Goal: Communication & Community: Answer question/provide support

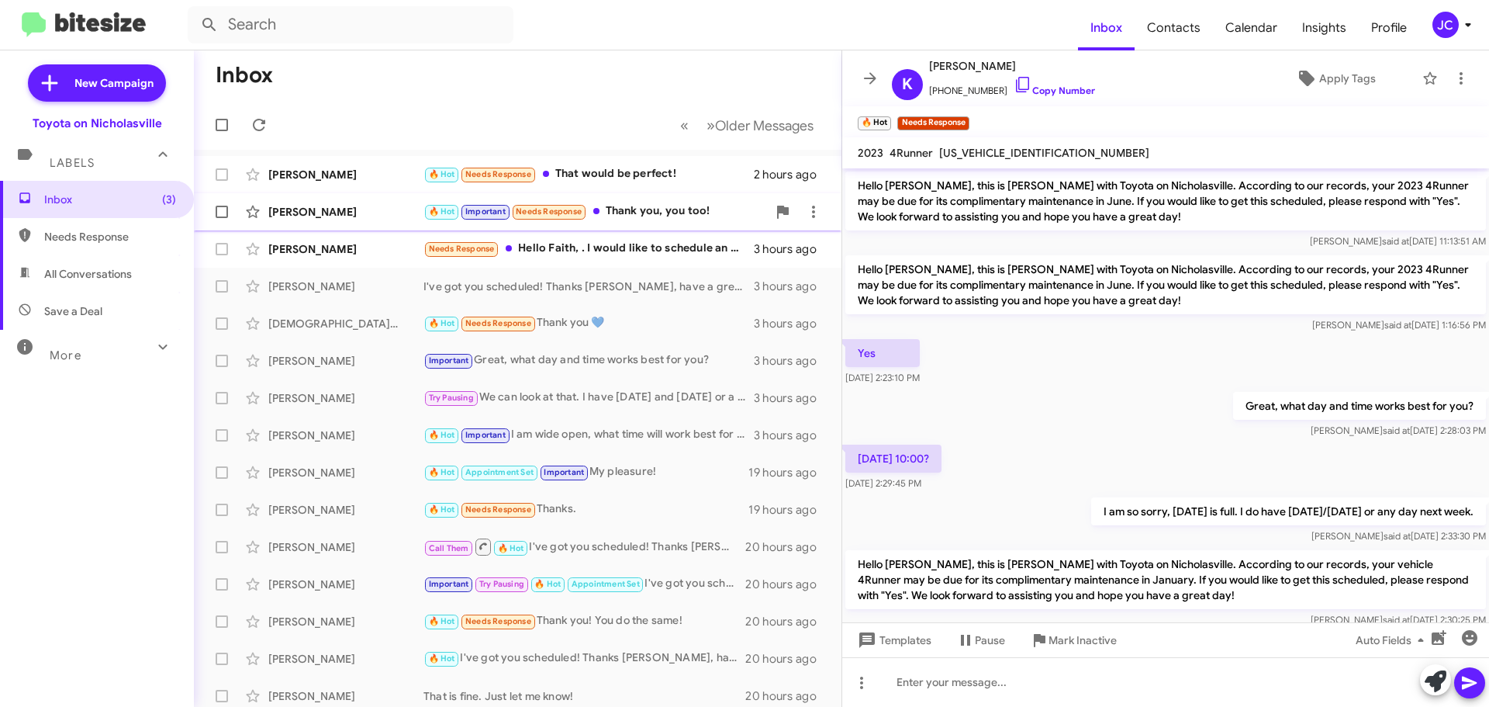
scroll to position [829, 0]
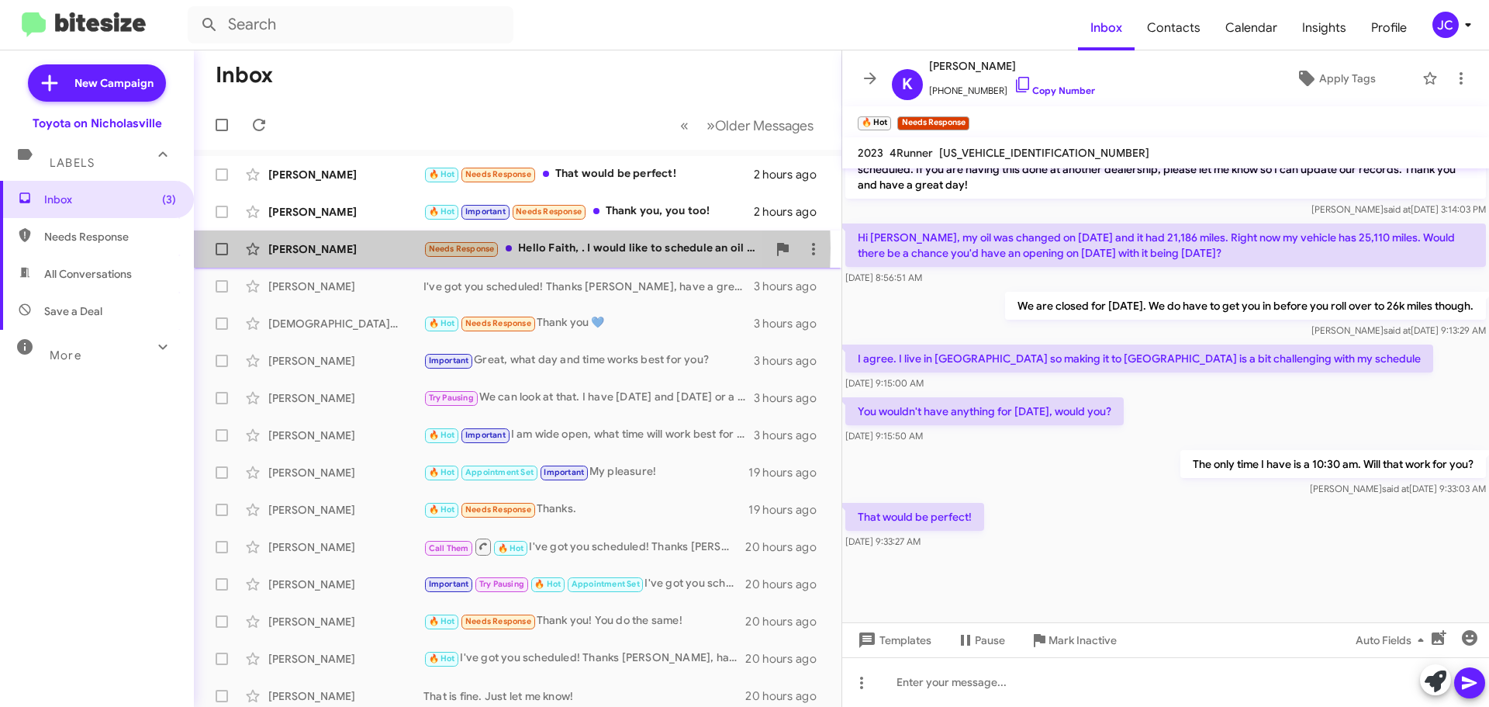
click at [303, 247] on div "[PERSON_NAME]" at bounding box center [345, 249] width 155 height 16
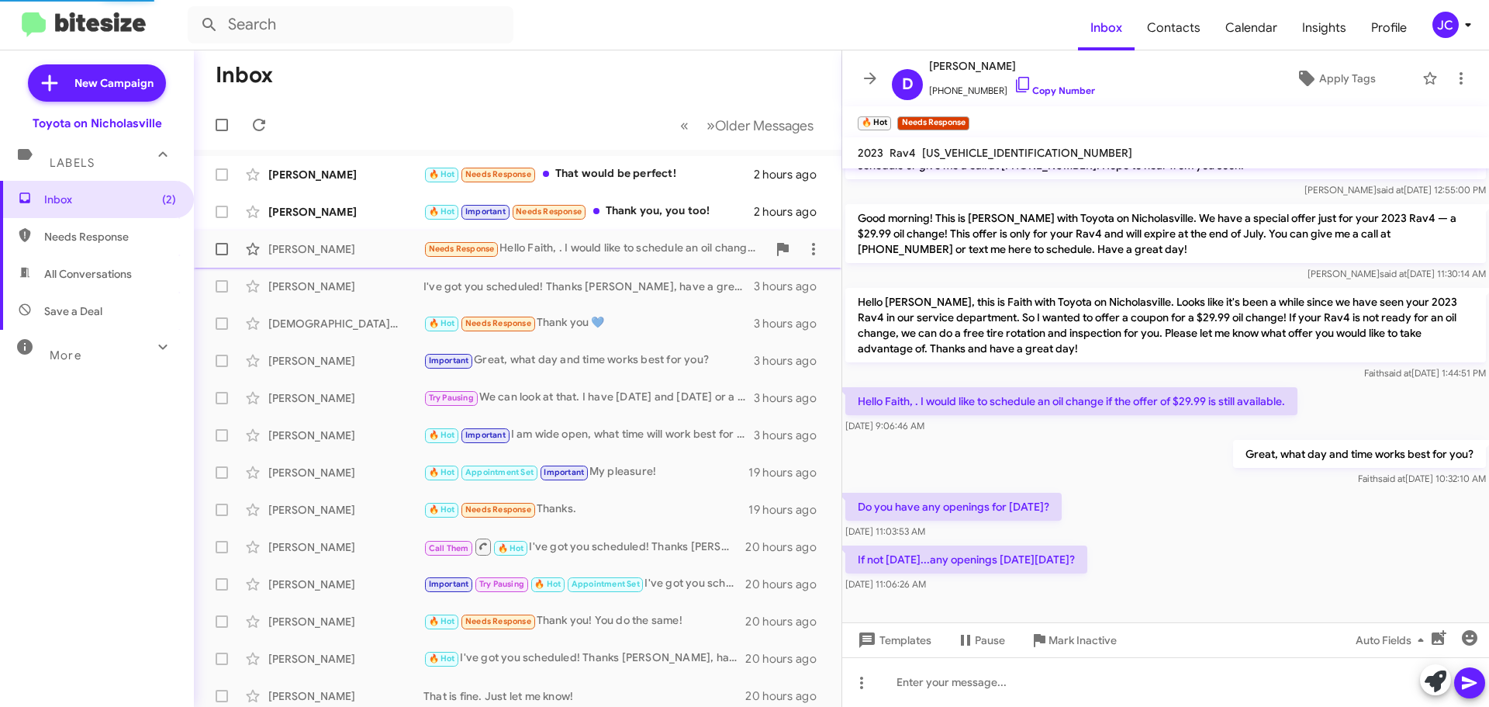
scroll to position [51, 0]
click at [220, 251] on span at bounding box center [222, 249] width 12 height 12
click at [221, 255] on input "checkbox" at bounding box center [221, 255] width 1 height 1
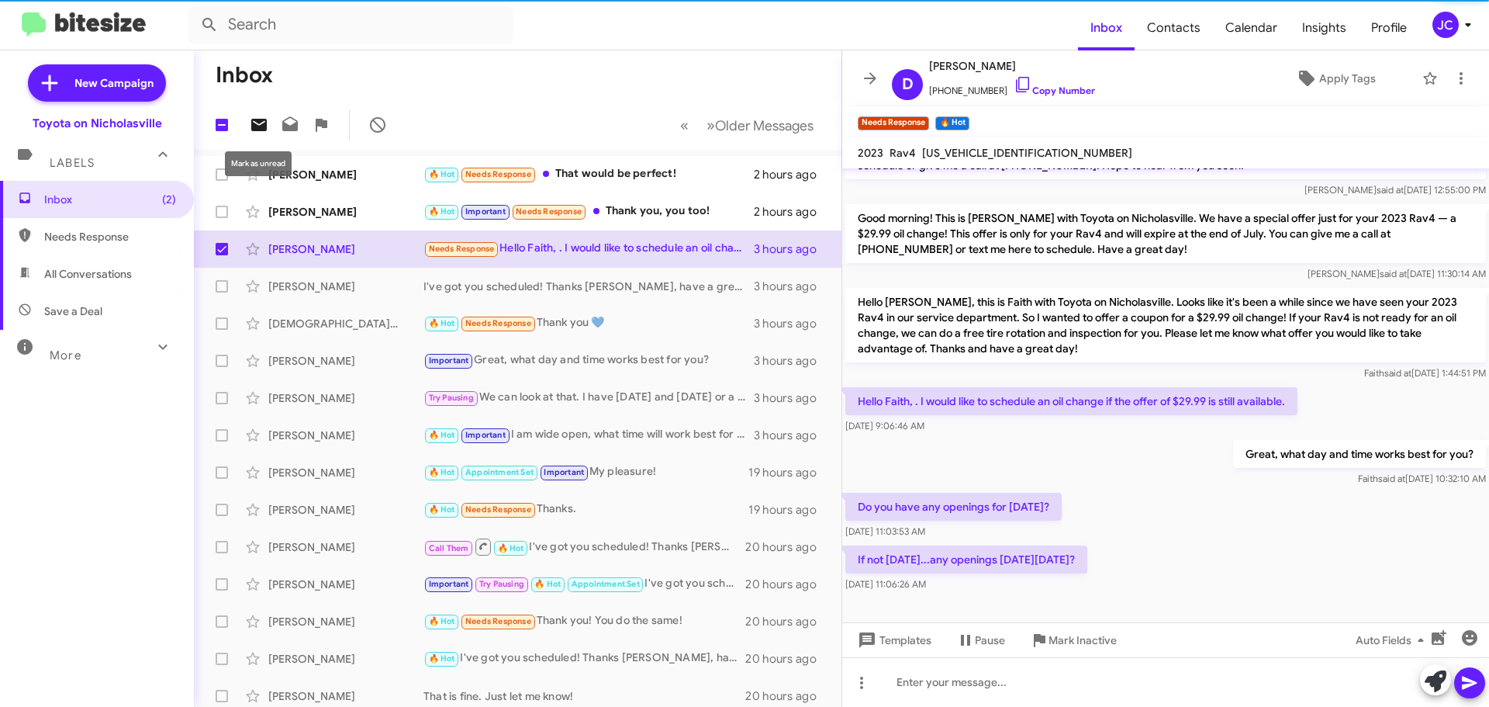
click at [261, 127] on icon at bounding box center [259, 125] width 16 height 12
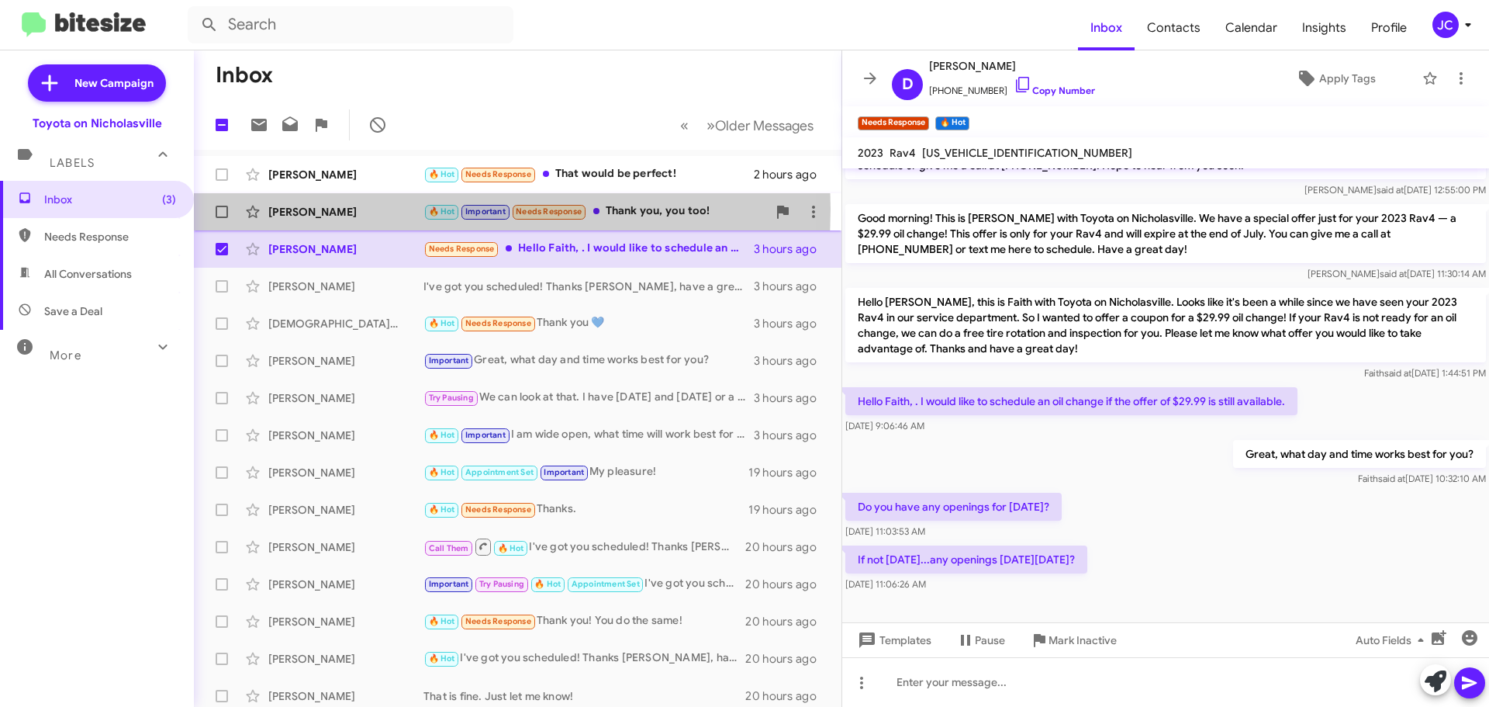
click at [330, 209] on div "[PERSON_NAME]" at bounding box center [345, 212] width 155 height 16
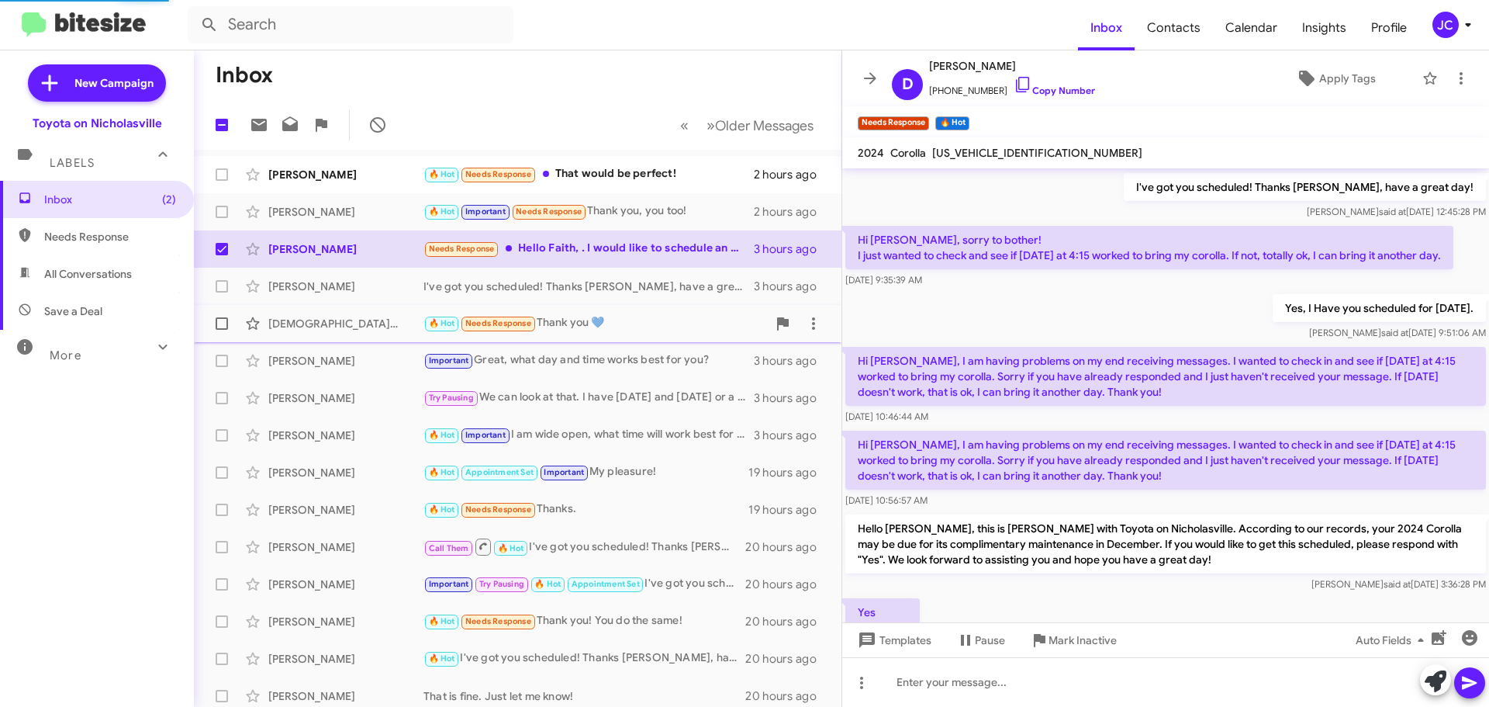
scroll to position [849, 0]
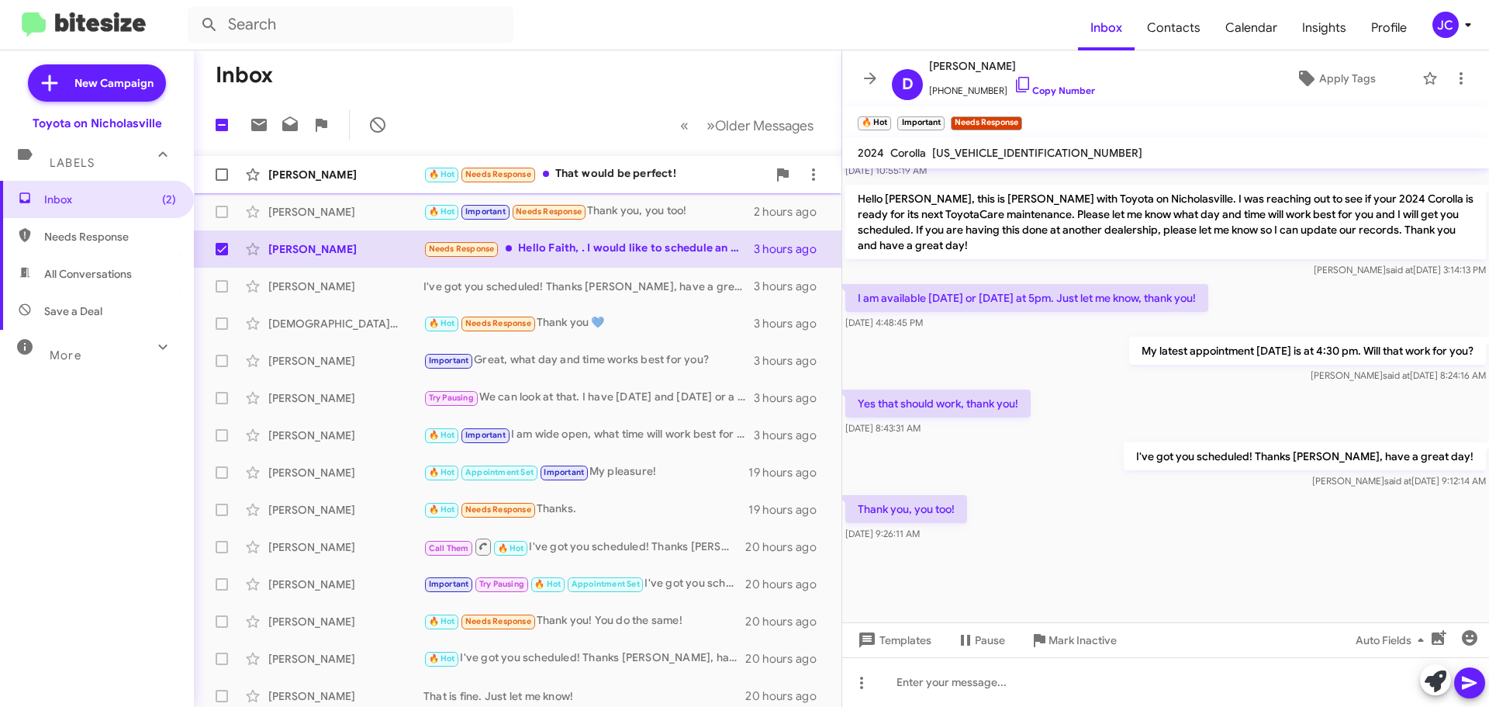
click at [318, 185] on div "[PERSON_NAME] 🔥 Hot Needs Response That would be perfect! 2 hours ago" at bounding box center [517, 174] width 623 height 31
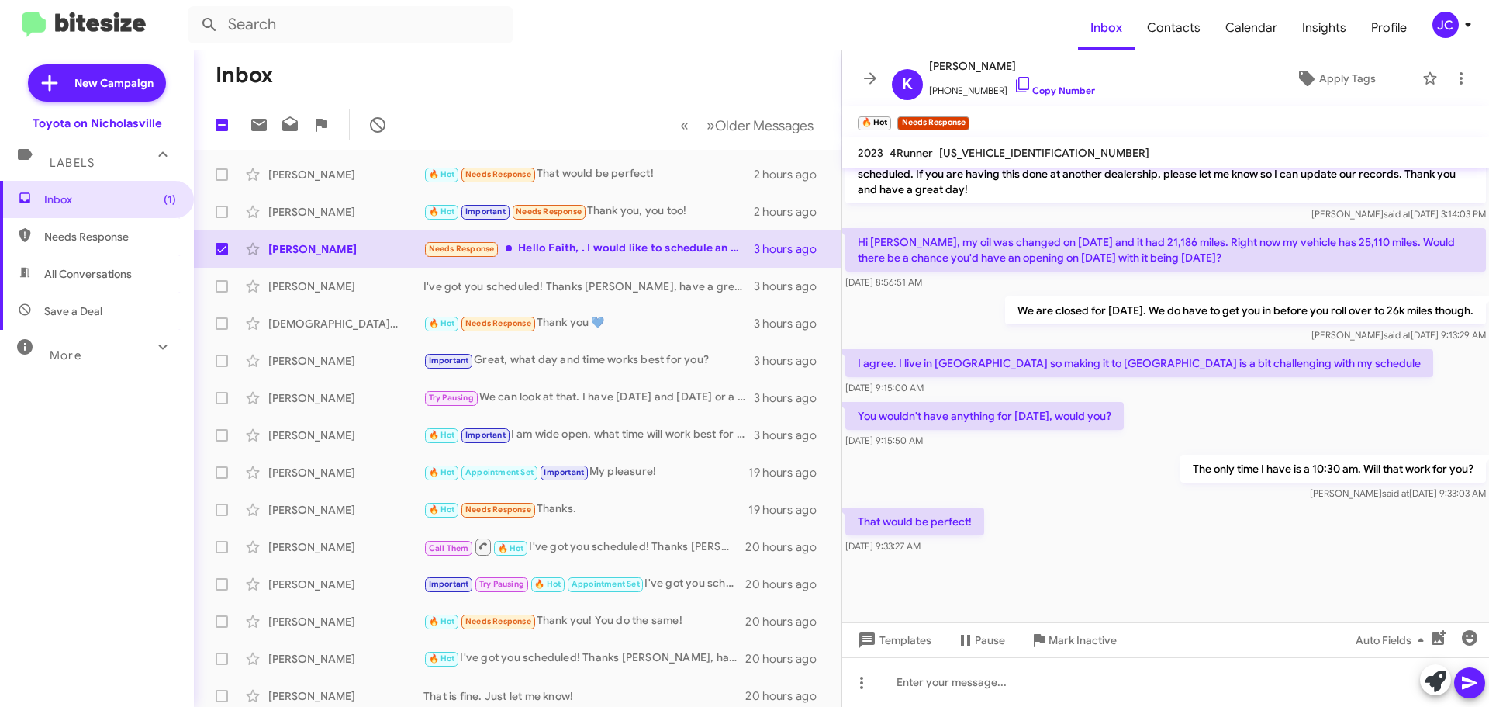
scroll to position [829, 0]
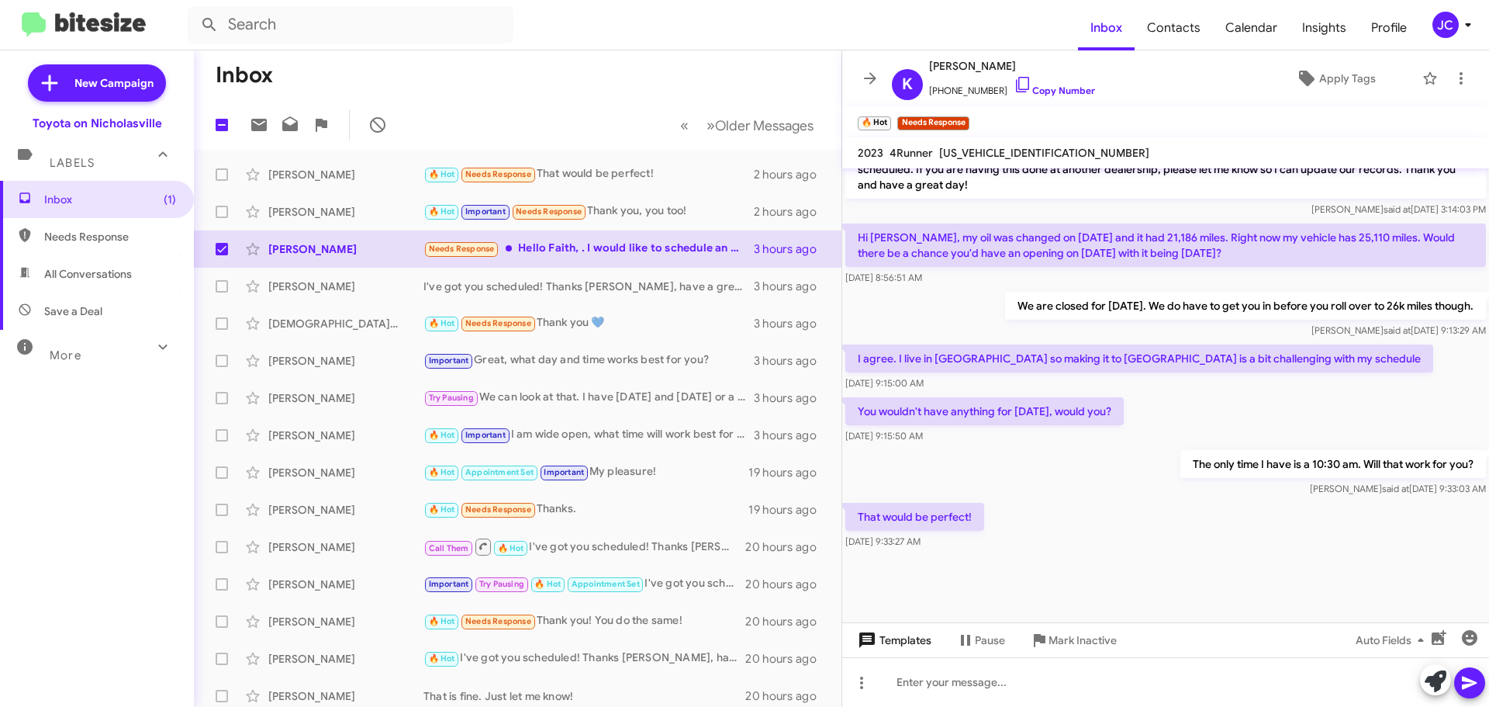
click at [928, 649] on span "Templates" at bounding box center [893, 640] width 77 height 28
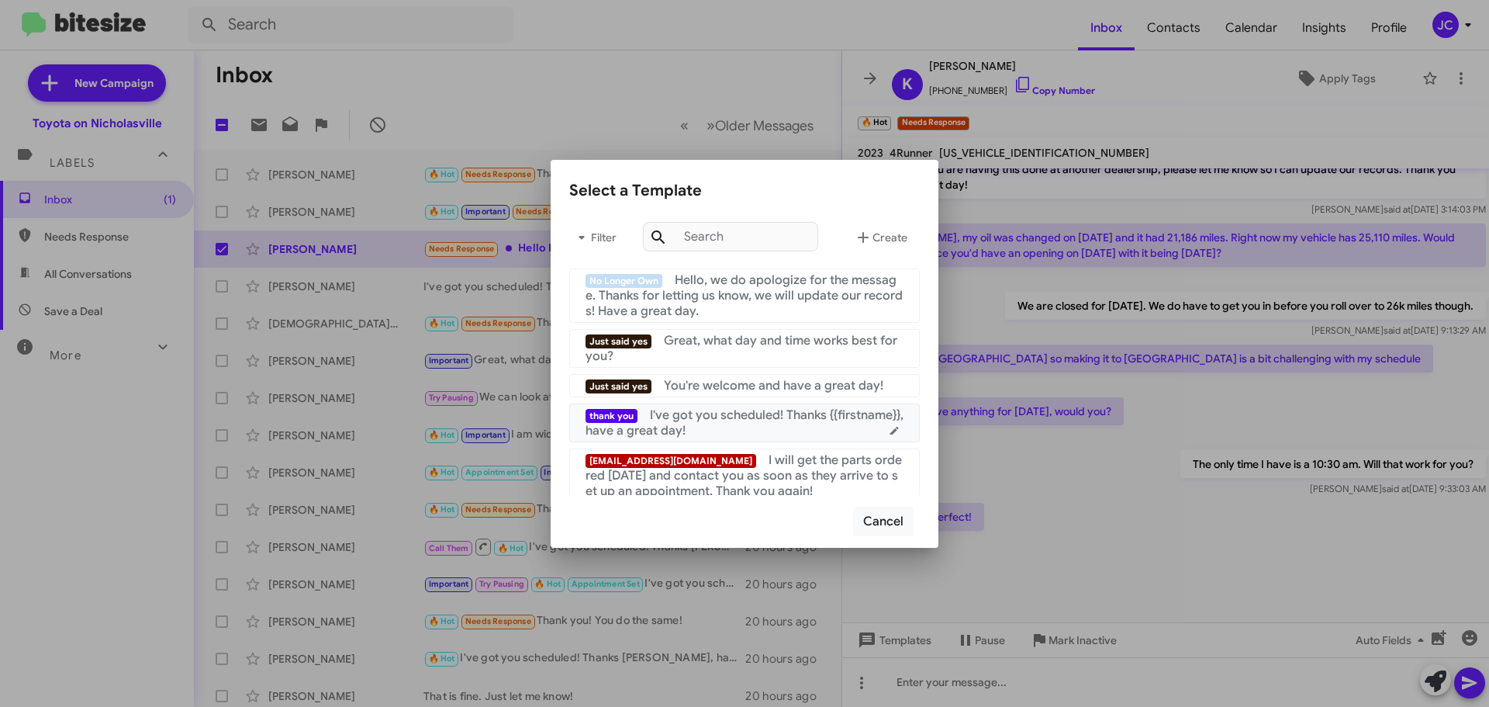
click at [781, 422] on span "I've got you scheduled! Thanks {{firstname}}, have a great day!" at bounding box center [745, 422] width 318 height 31
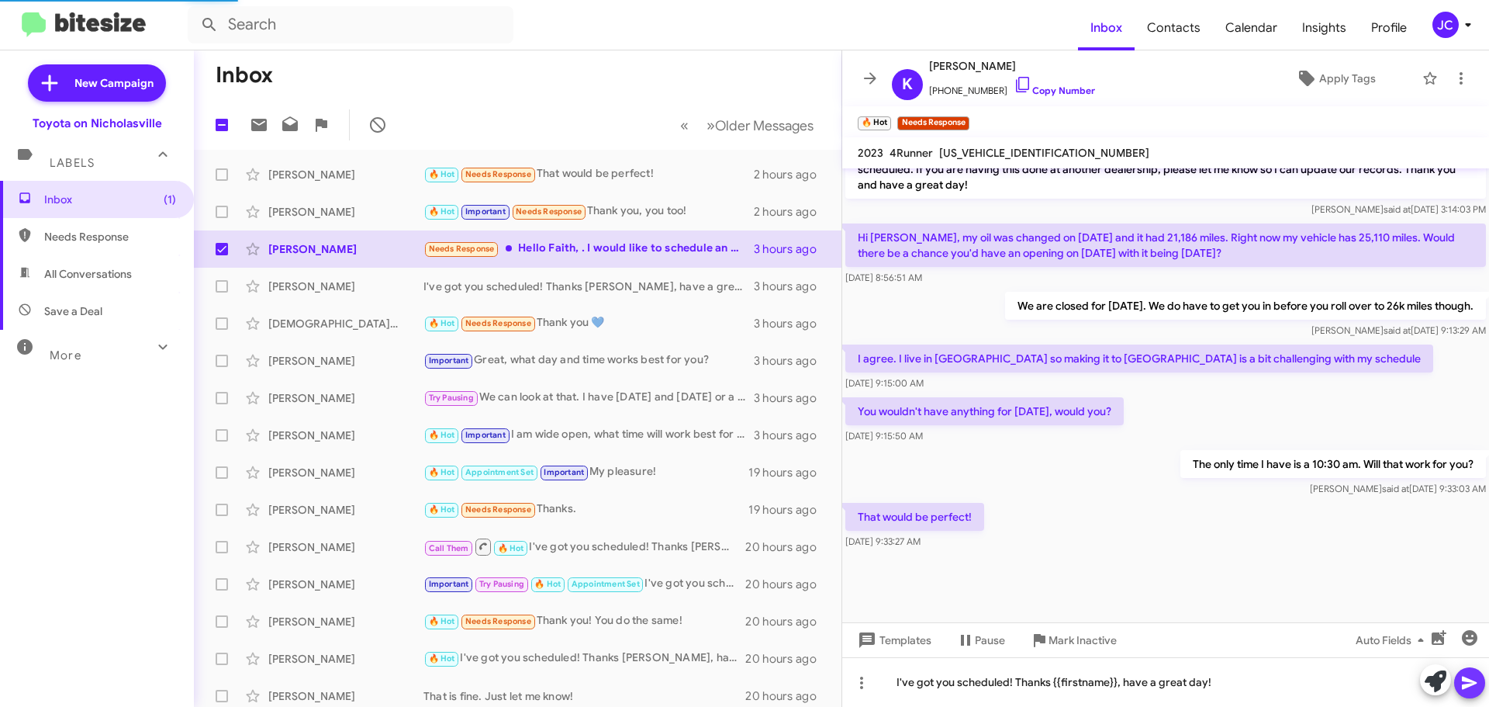
click at [1461, 686] on icon at bounding box center [1470, 682] width 19 height 19
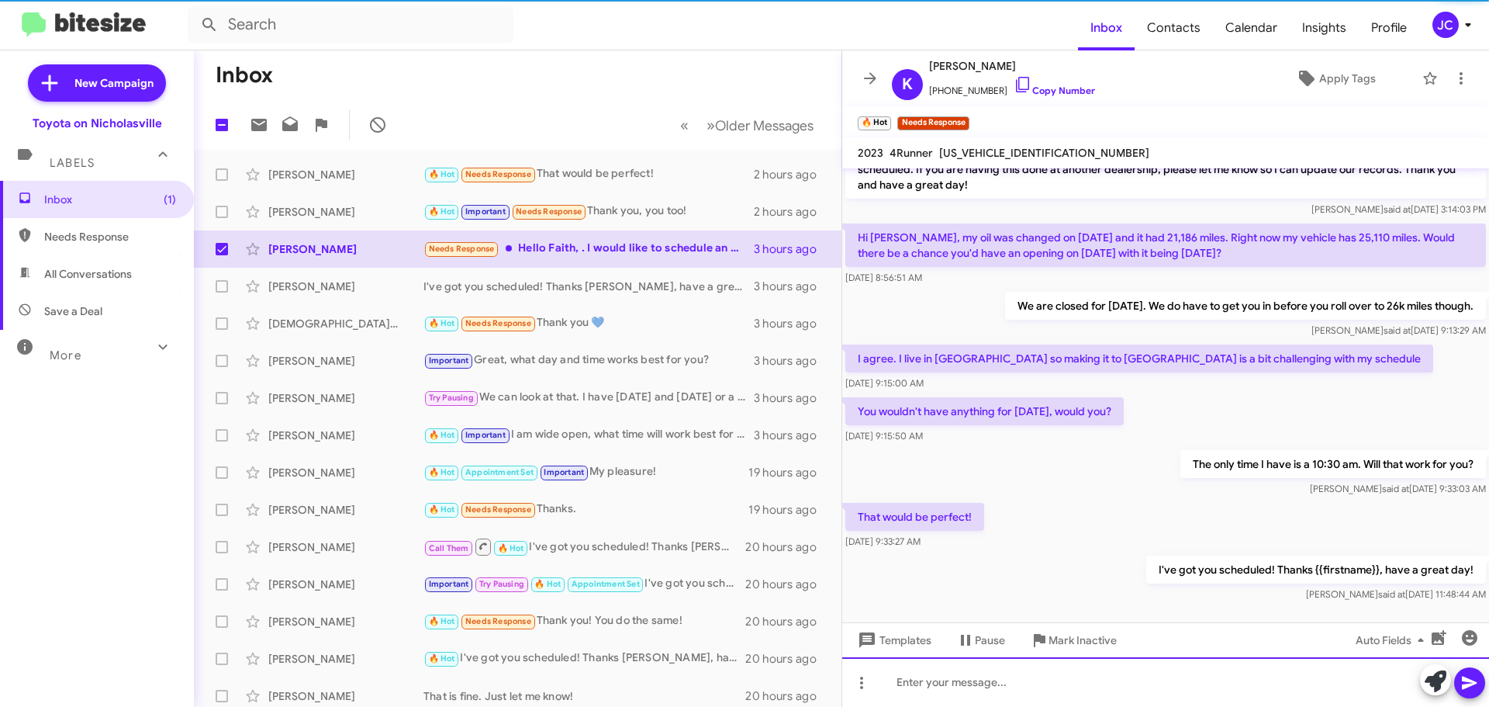
scroll to position [0, 0]
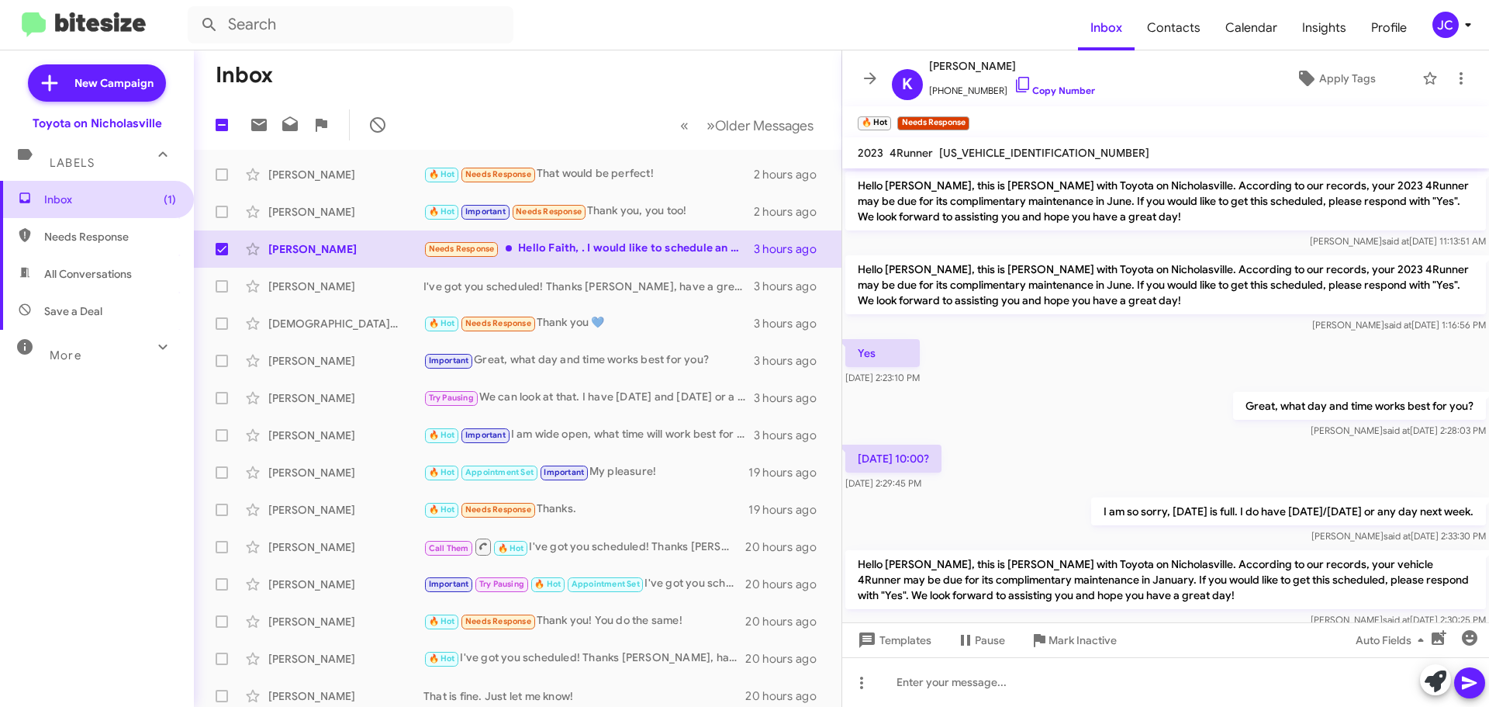
click at [83, 194] on span "Inbox (1)" at bounding box center [110, 200] width 132 height 16
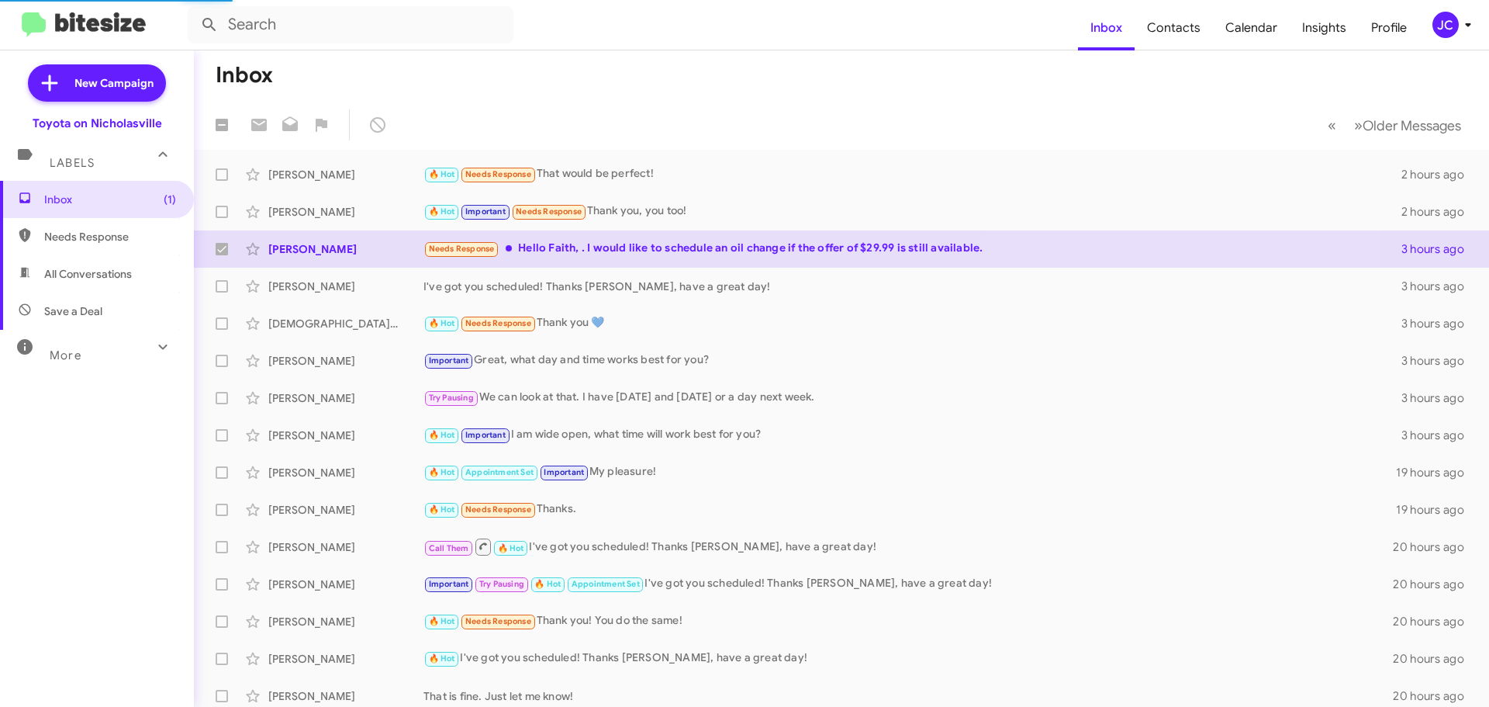
checkbox input "false"
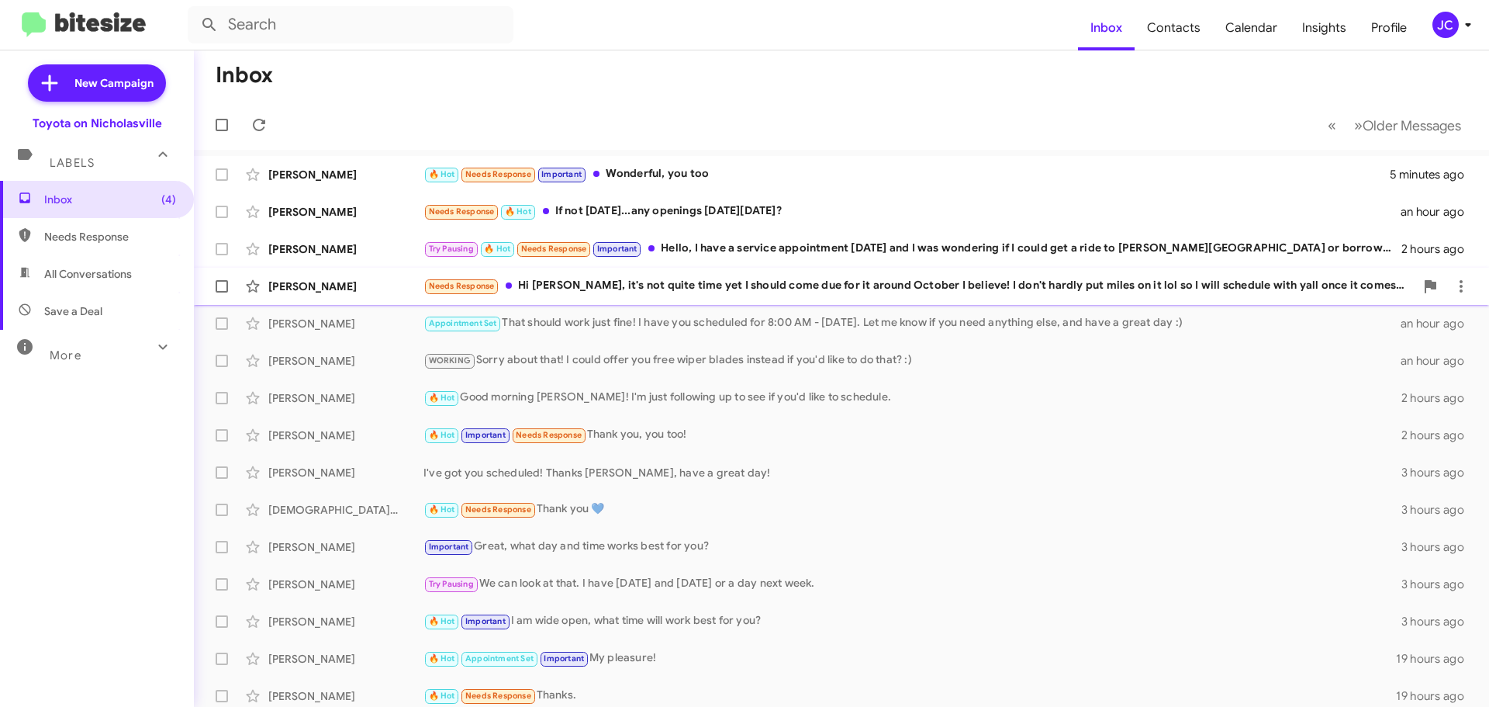
click at [308, 289] on div "[PERSON_NAME]" at bounding box center [345, 286] width 155 height 16
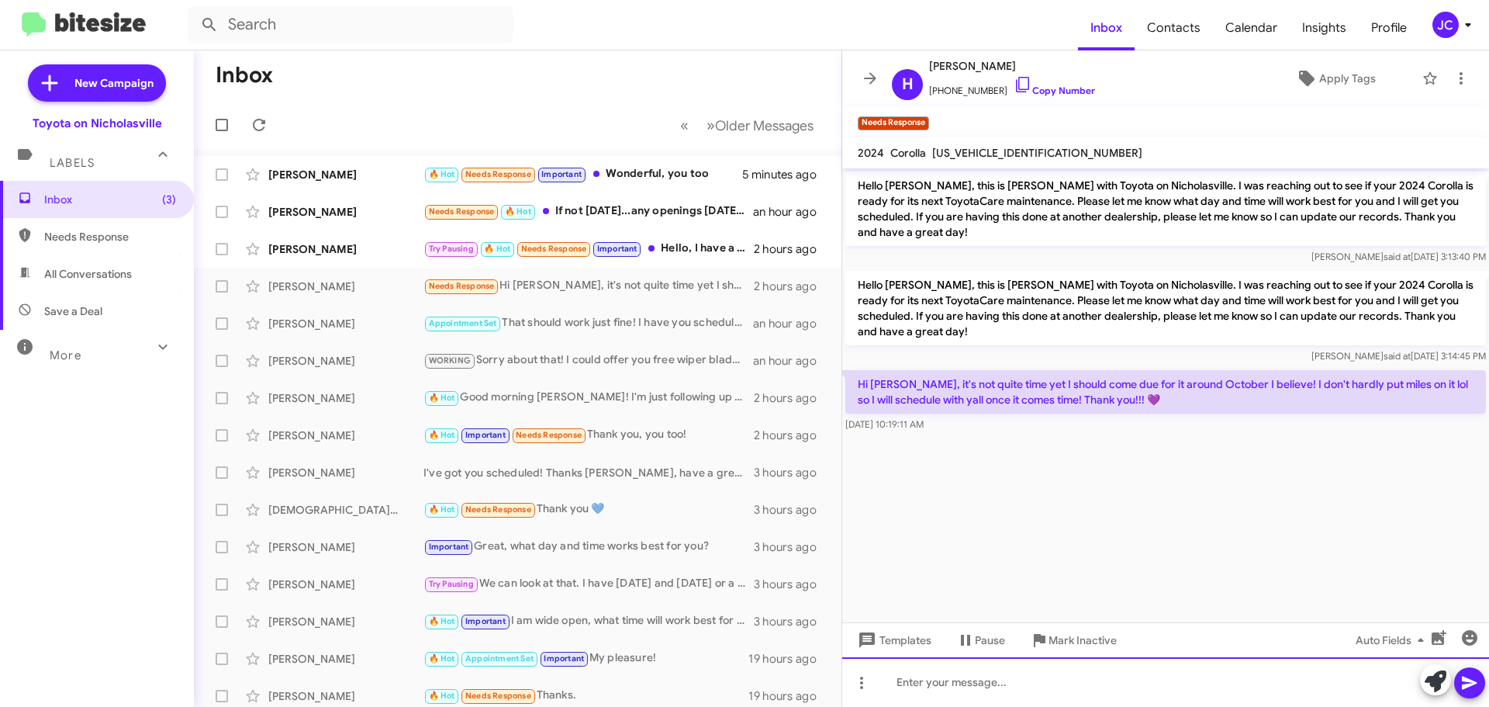
click at [960, 705] on div at bounding box center [1165, 682] width 647 height 50
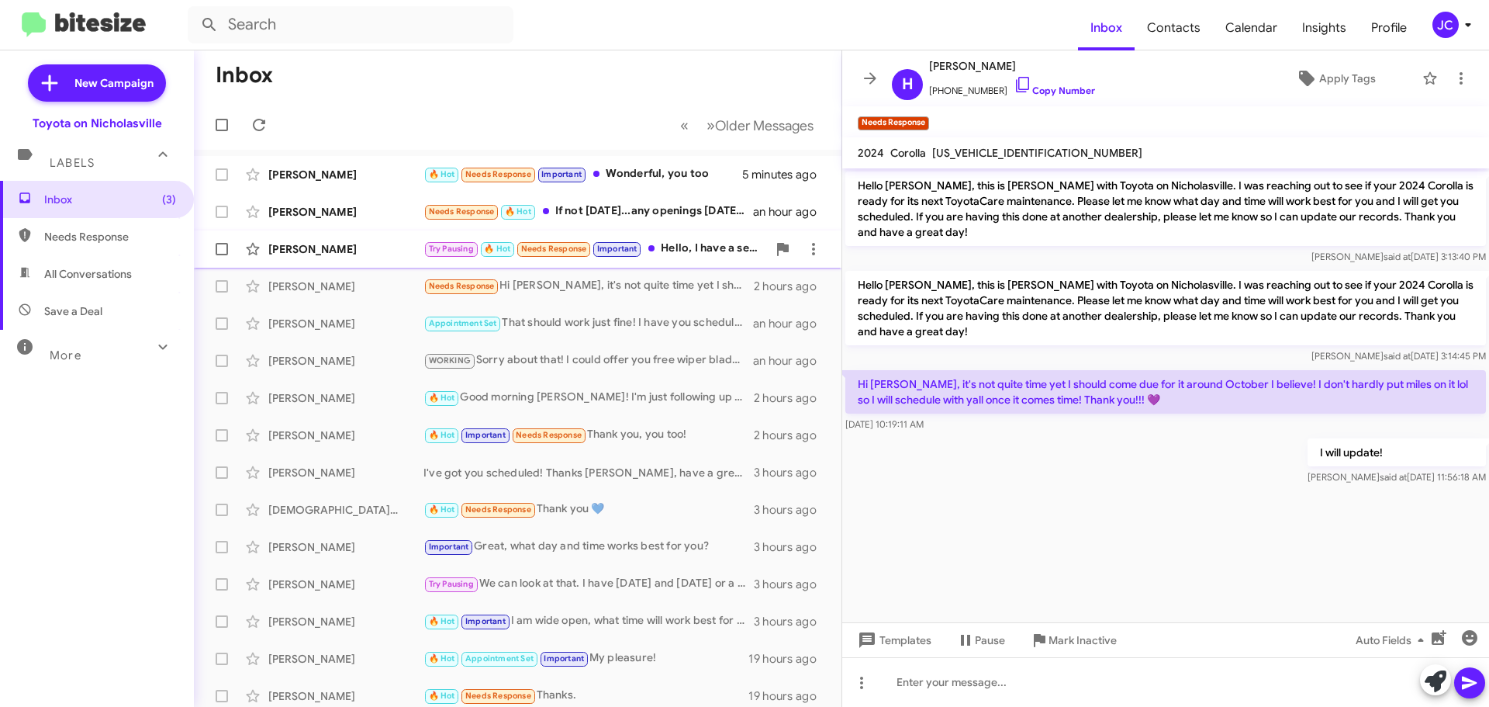
click at [329, 245] on div "[PERSON_NAME]" at bounding box center [345, 249] width 155 height 16
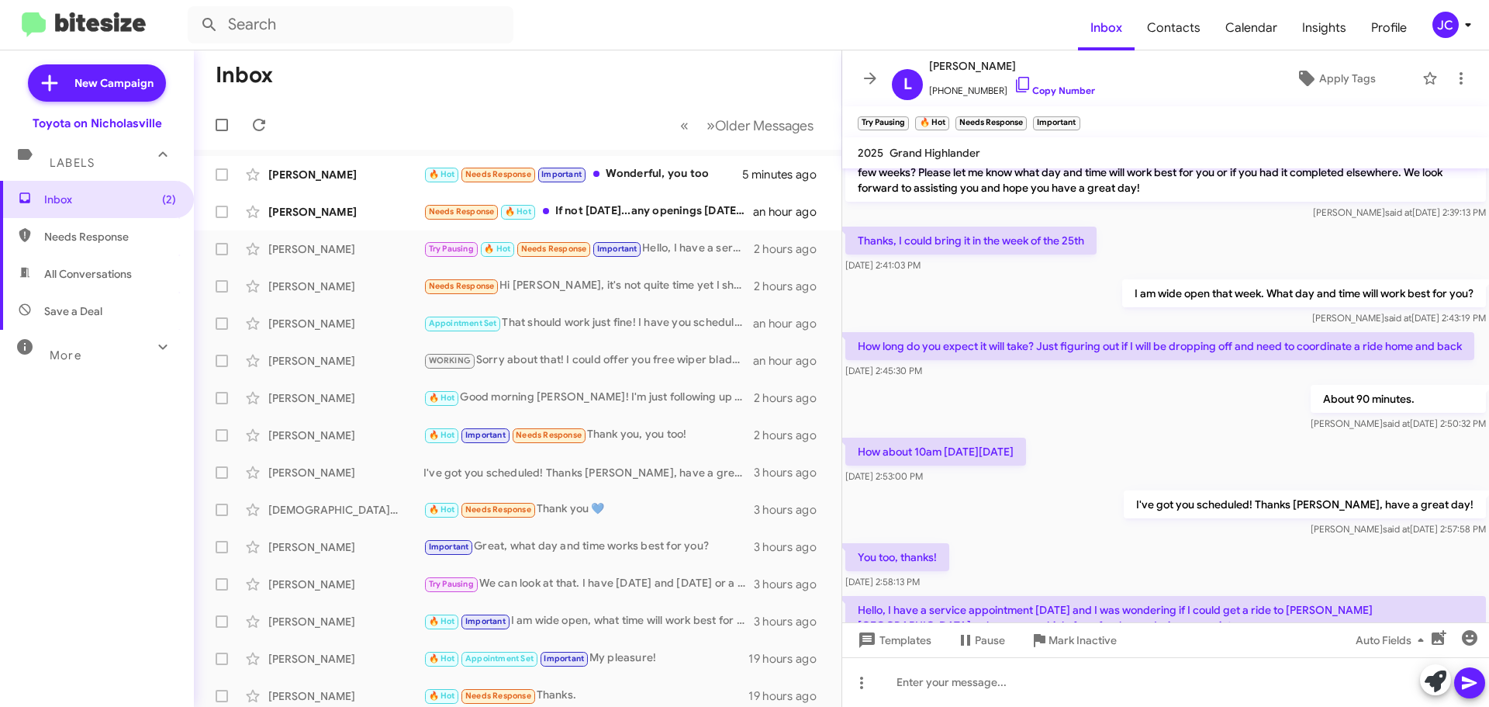
scroll to position [237, 0]
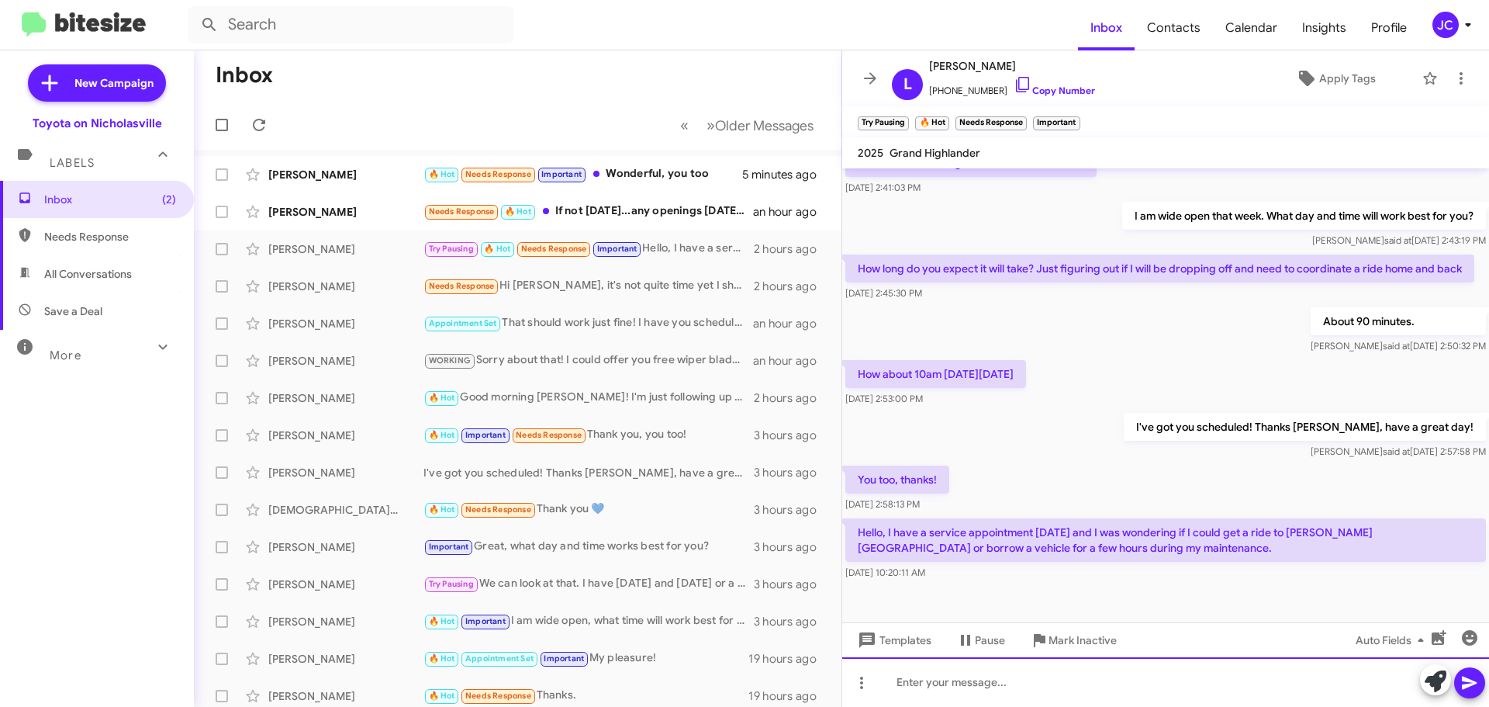
click at [1073, 682] on div at bounding box center [1165, 682] width 647 height 50
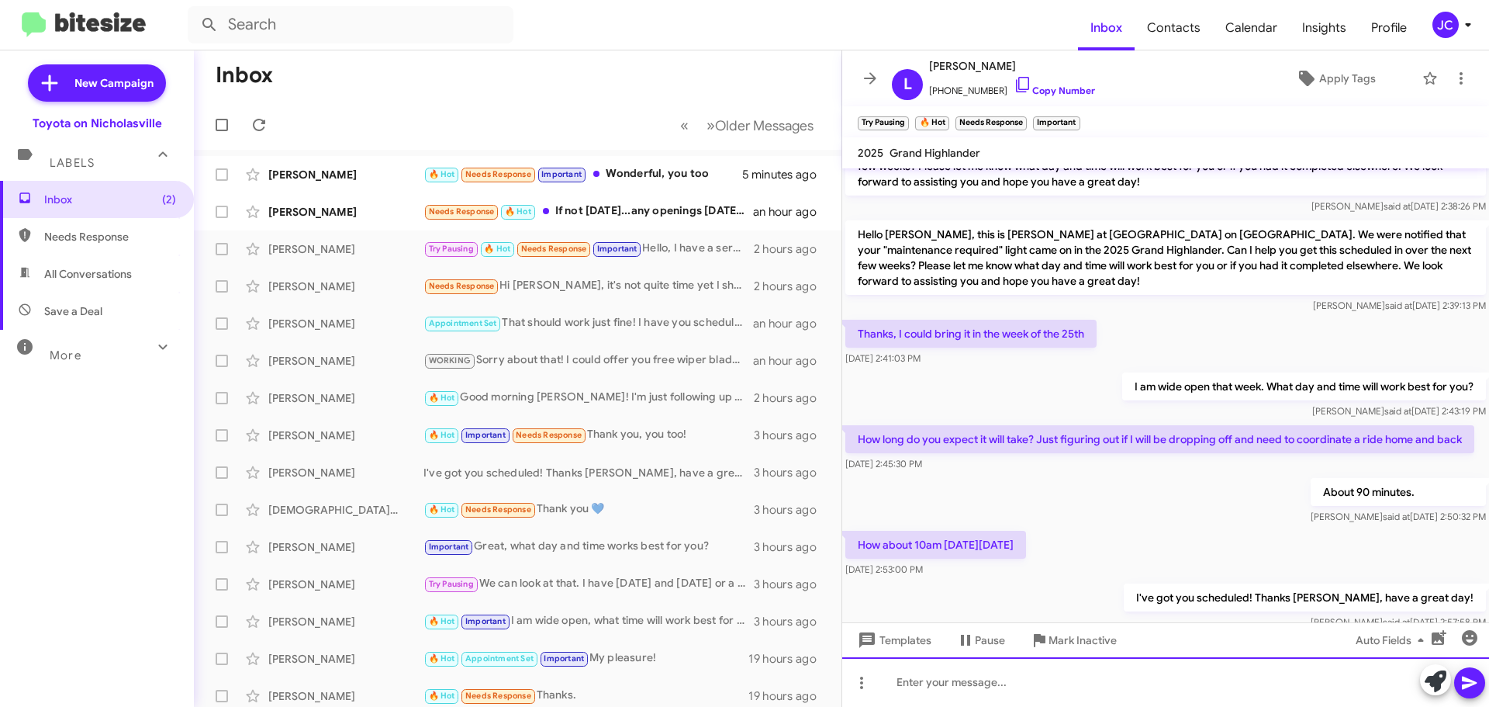
scroll to position [78, 0]
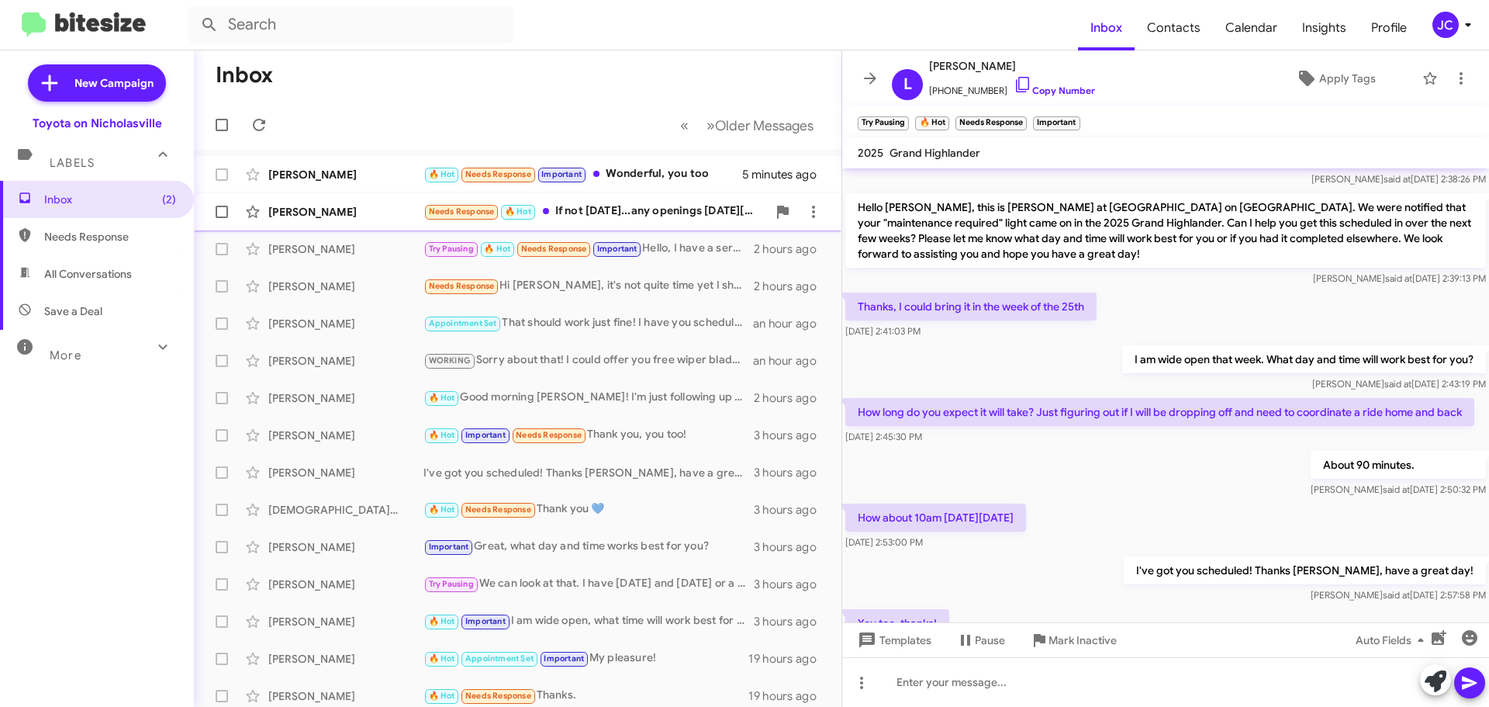
click at [328, 220] on div "[PERSON_NAME] Needs Response 🔥 Hot If not [DATE]...any openings [DATE][DATE]? a…" at bounding box center [517, 211] width 623 height 31
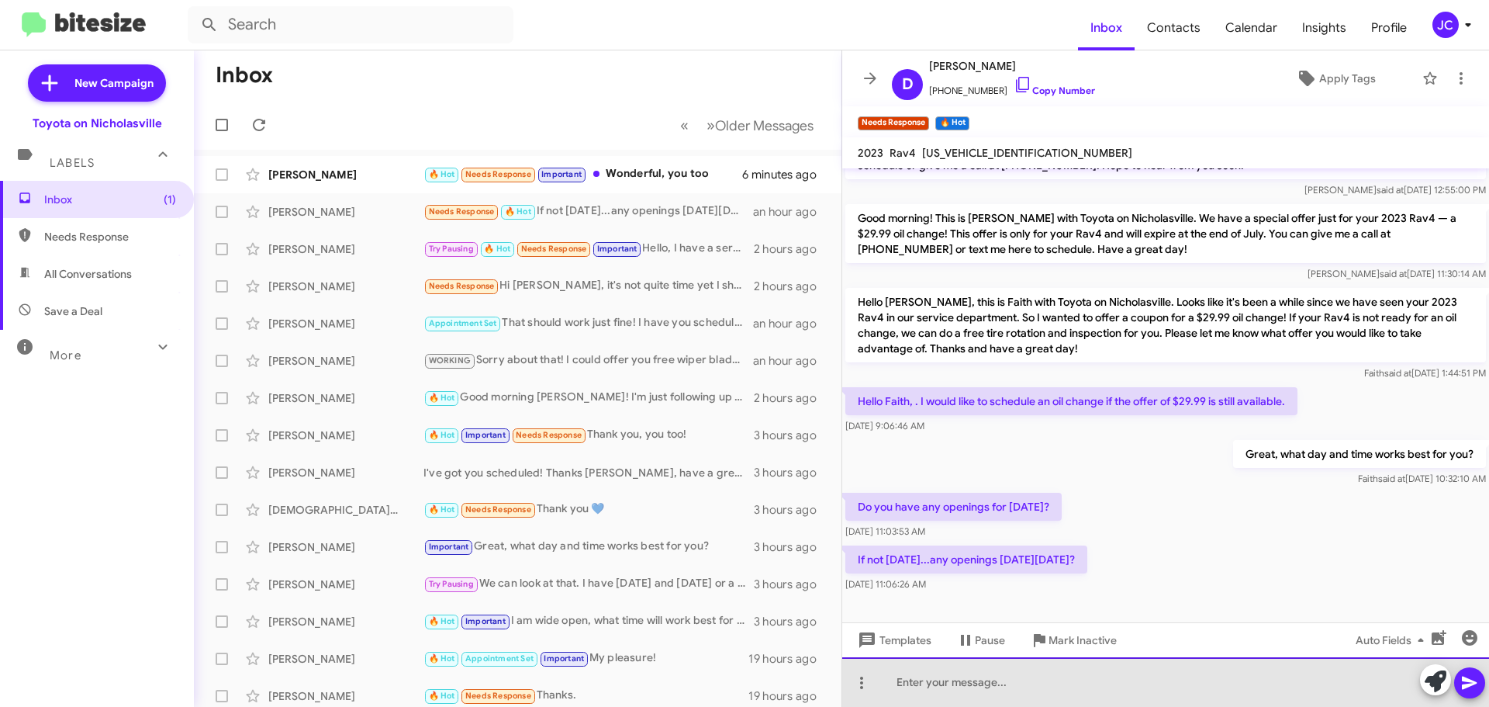
click at [1049, 696] on div at bounding box center [1165, 682] width 647 height 50
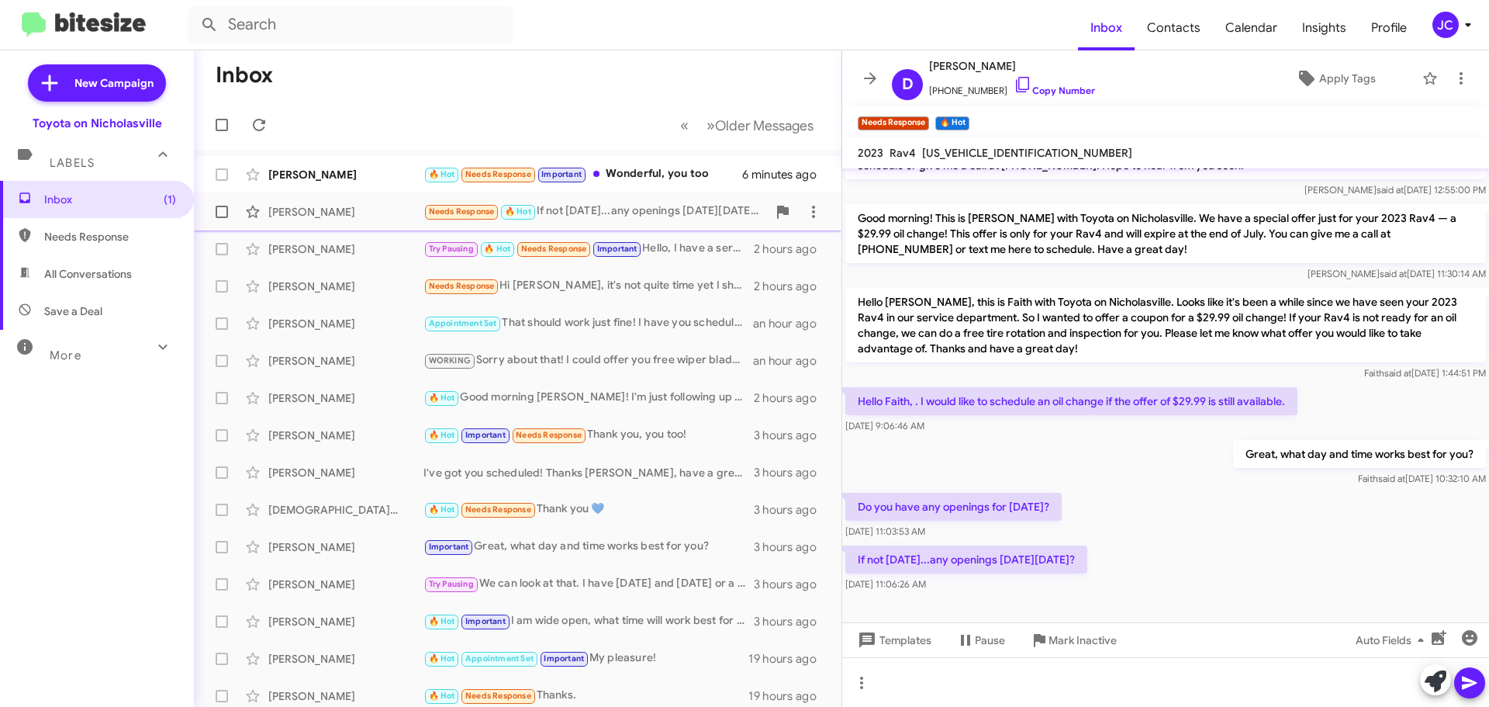
click at [220, 212] on span at bounding box center [222, 212] width 12 height 12
click at [221, 218] on input "checkbox" at bounding box center [221, 218] width 1 height 1
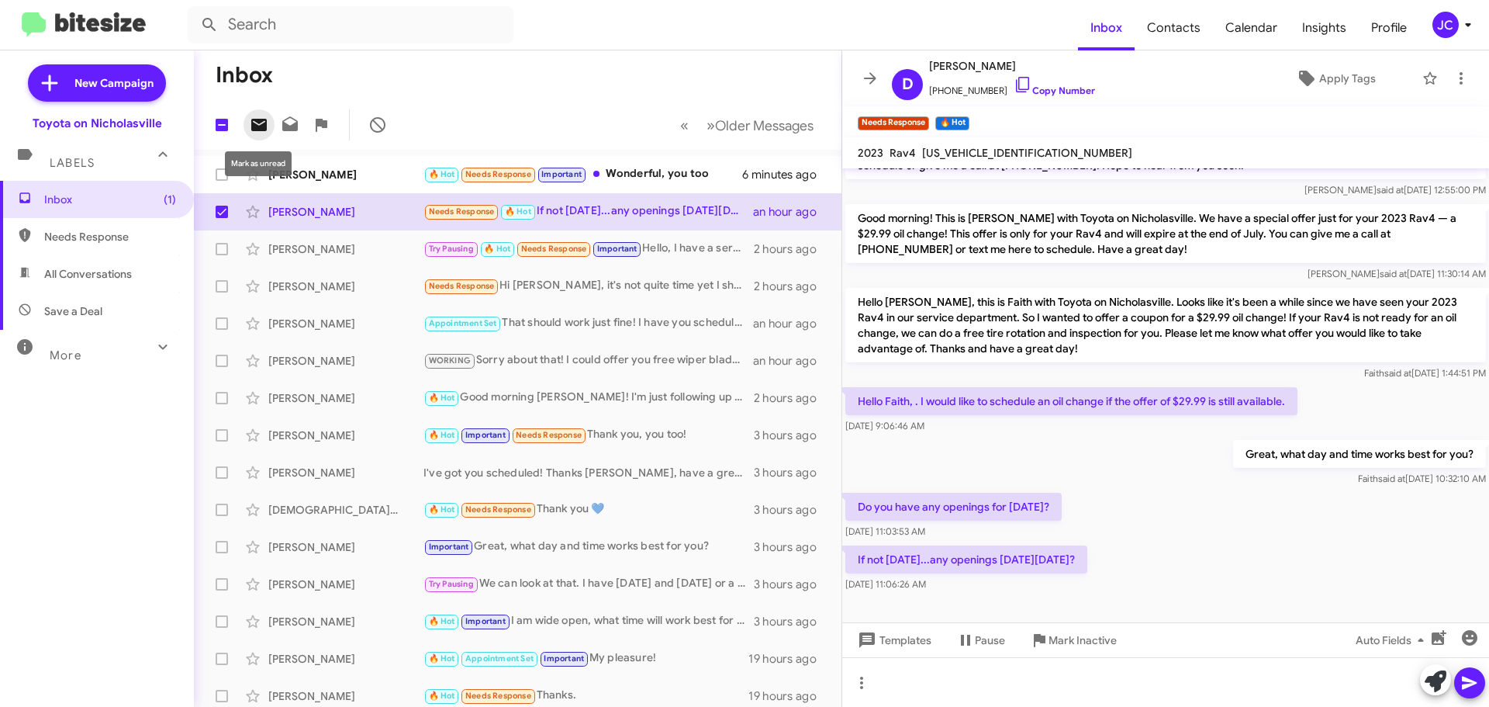
click at [254, 122] on icon at bounding box center [259, 125] width 19 height 19
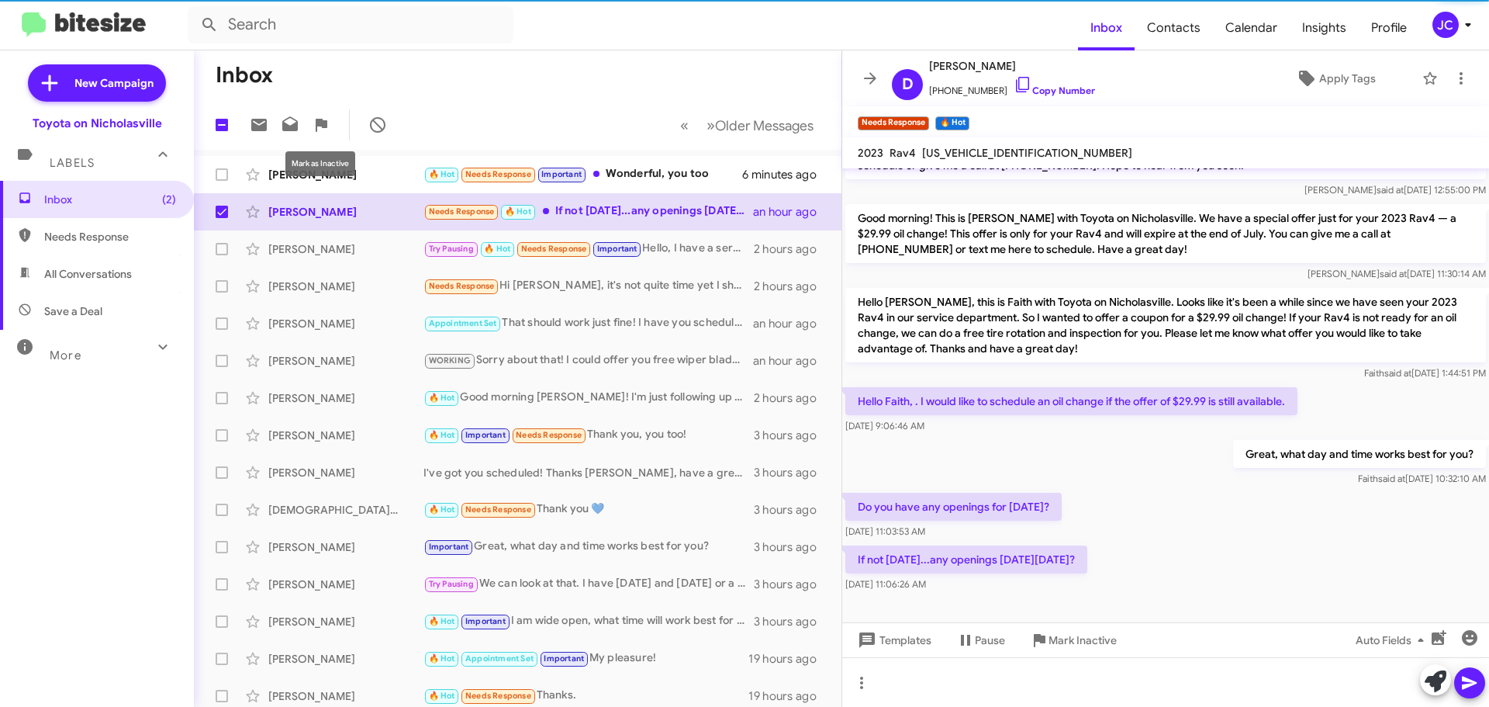
click at [347, 164] on div "Mark as Inactive" at bounding box center [320, 163] width 70 height 25
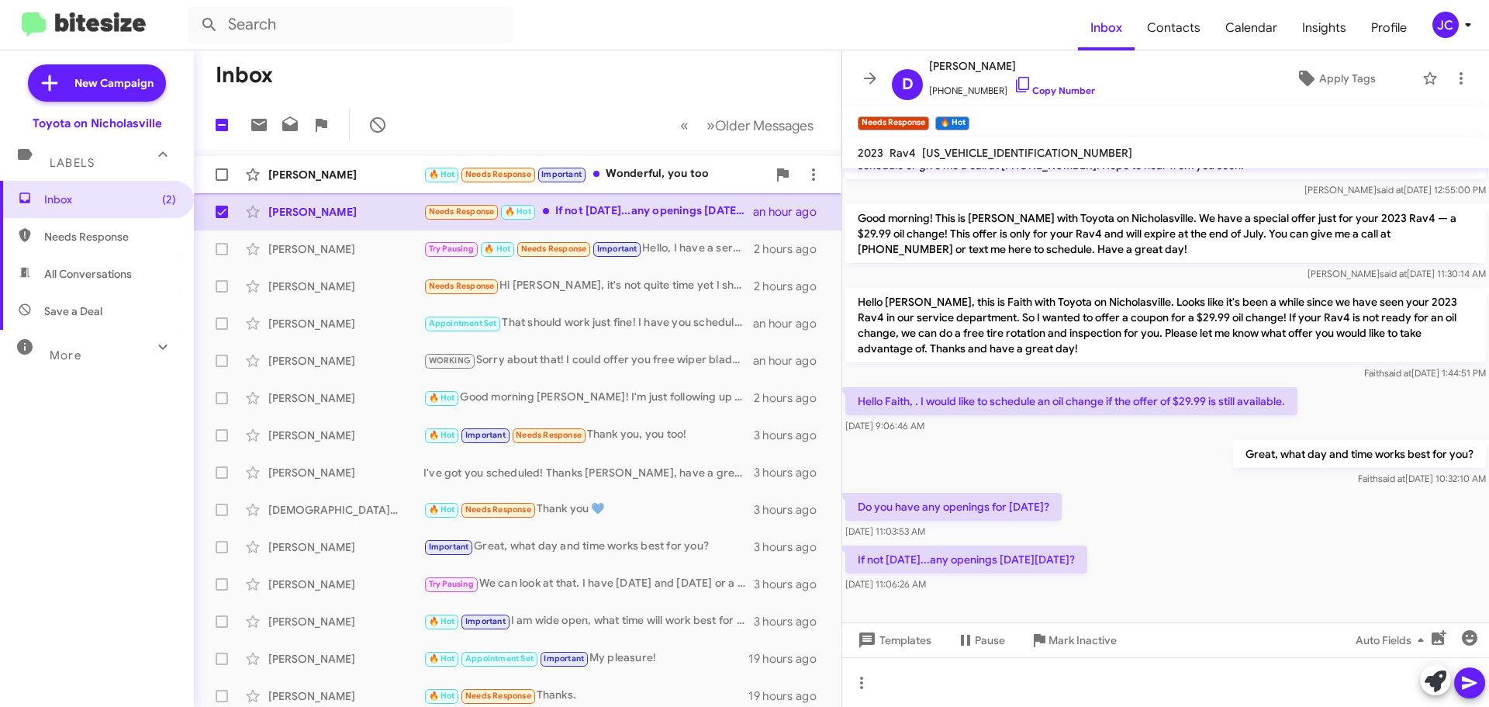
click at [375, 166] on div "[PERSON_NAME] 🔥 Hot Needs Response Important Wonderful, you too 6 minutes ago" at bounding box center [517, 174] width 623 height 31
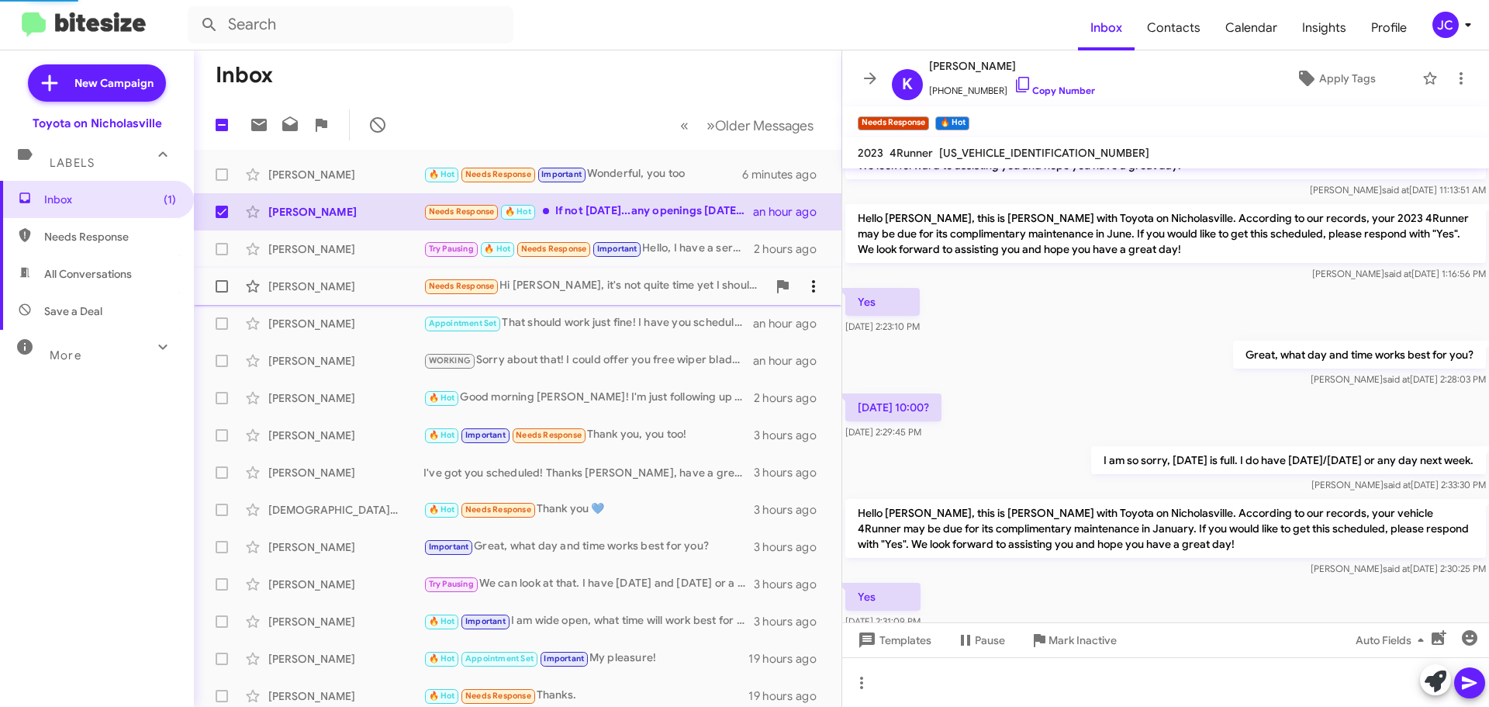
scroll to position [942, 0]
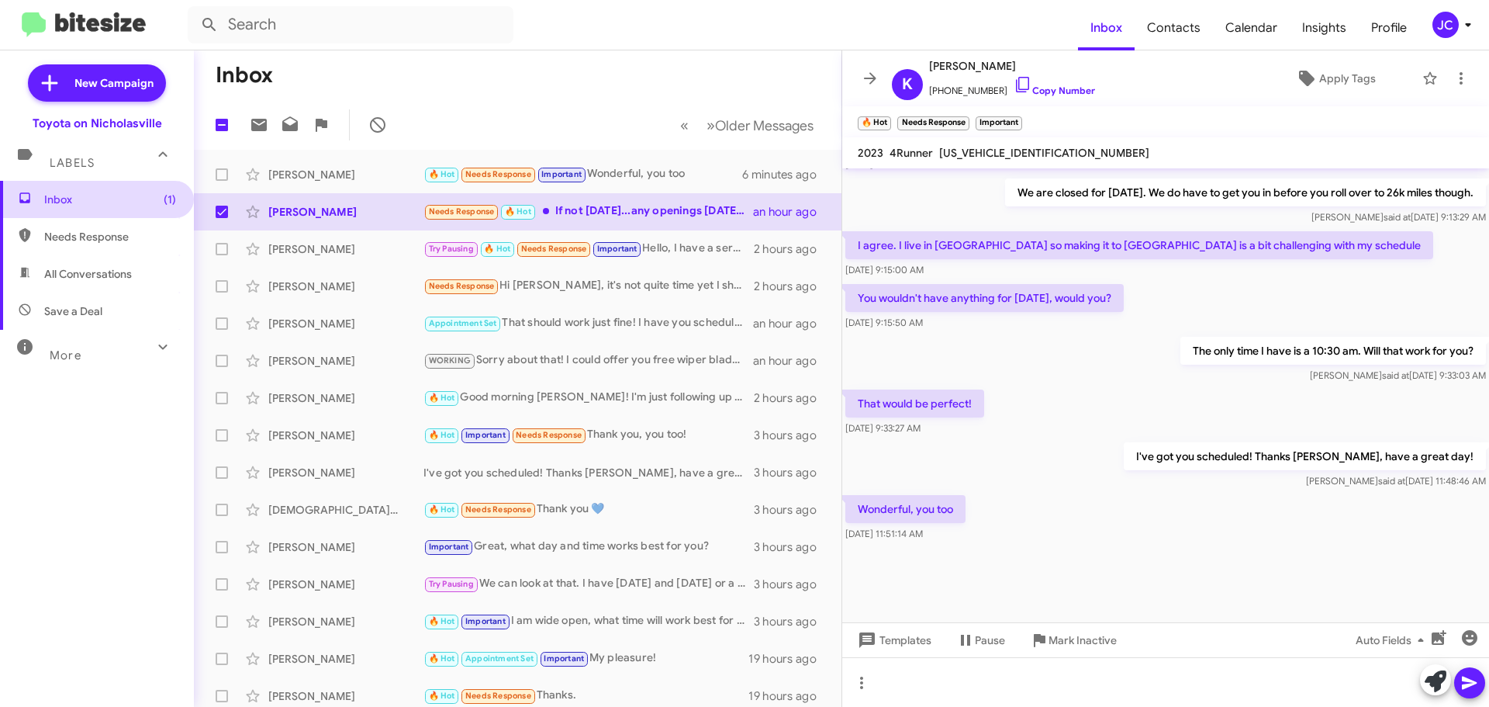
click at [109, 198] on span "Inbox (1)" at bounding box center [110, 200] width 132 height 16
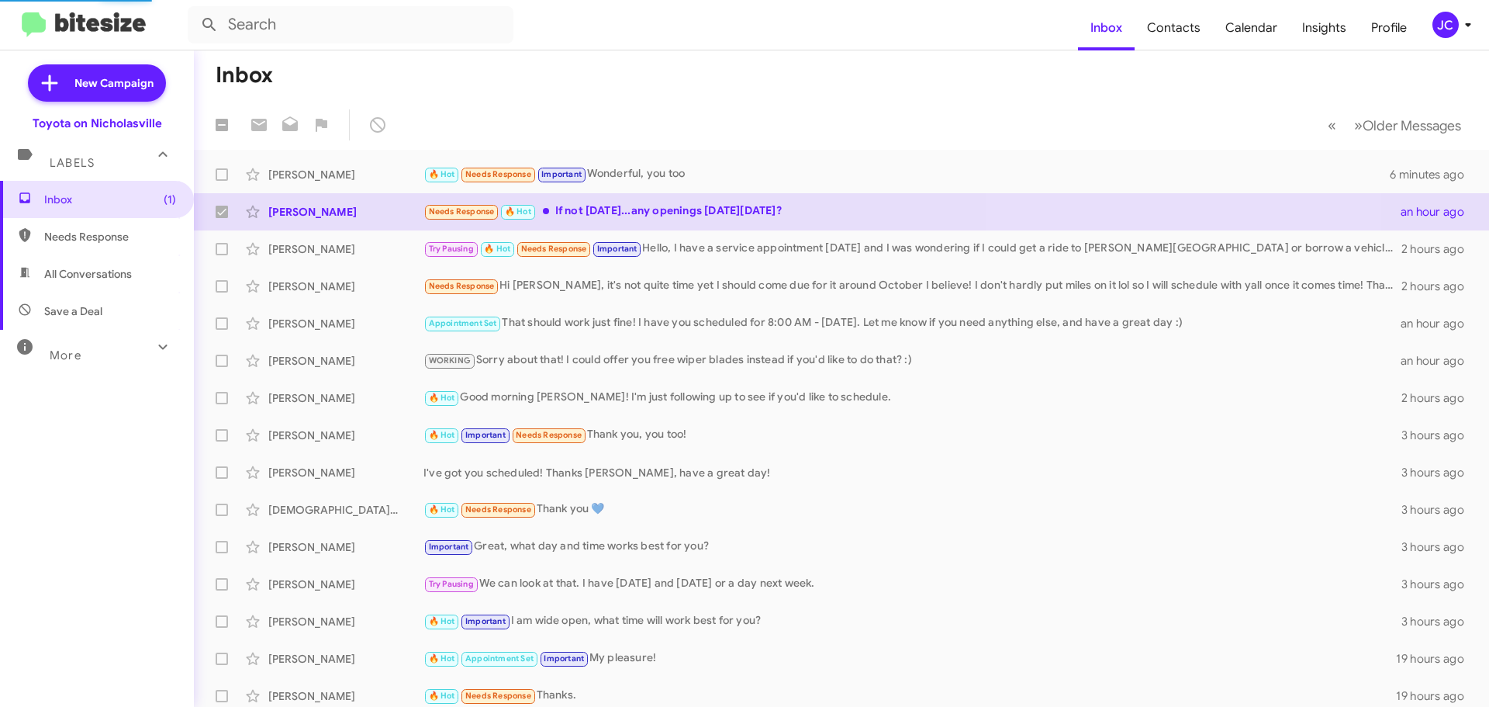
checkbox input "false"
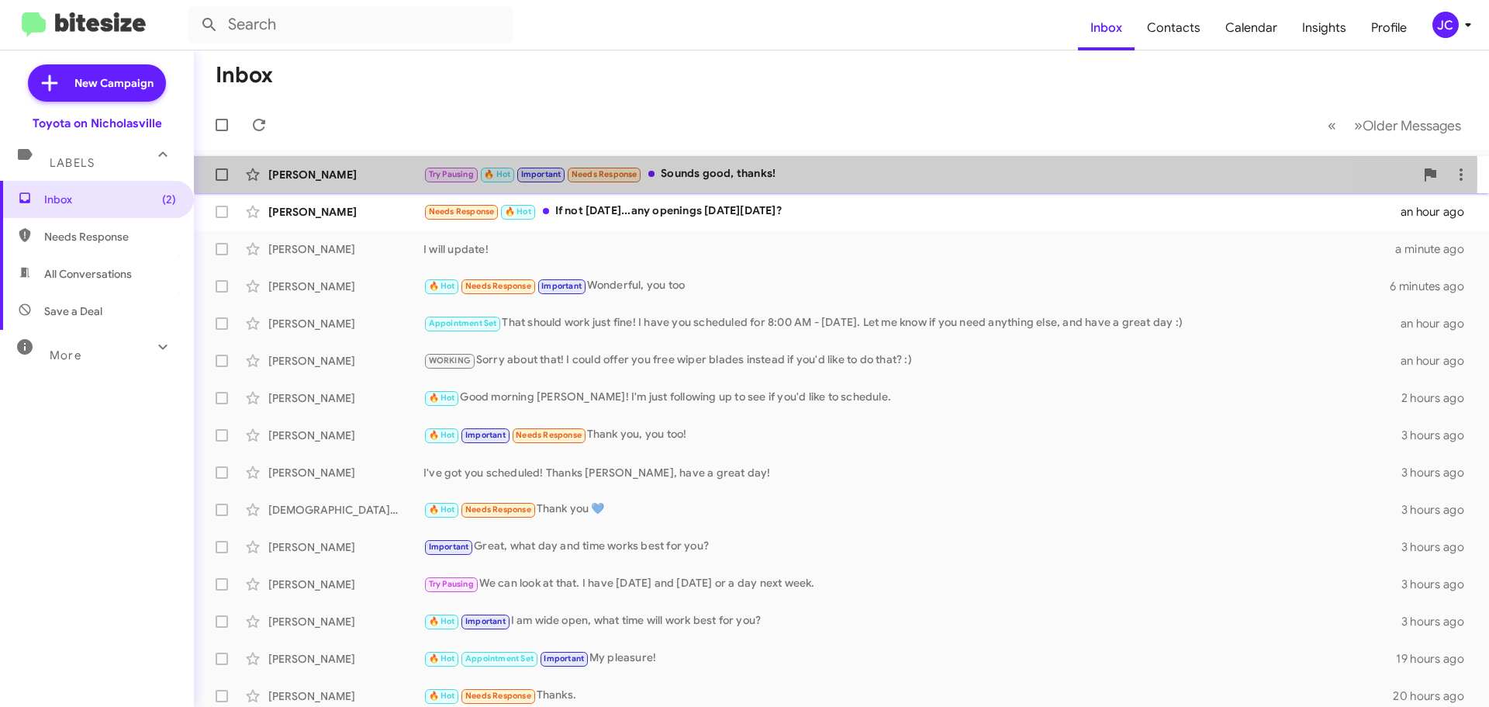
click at [332, 171] on div "[PERSON_NAME]" at bounding box center [345, 175] width 155 height 16
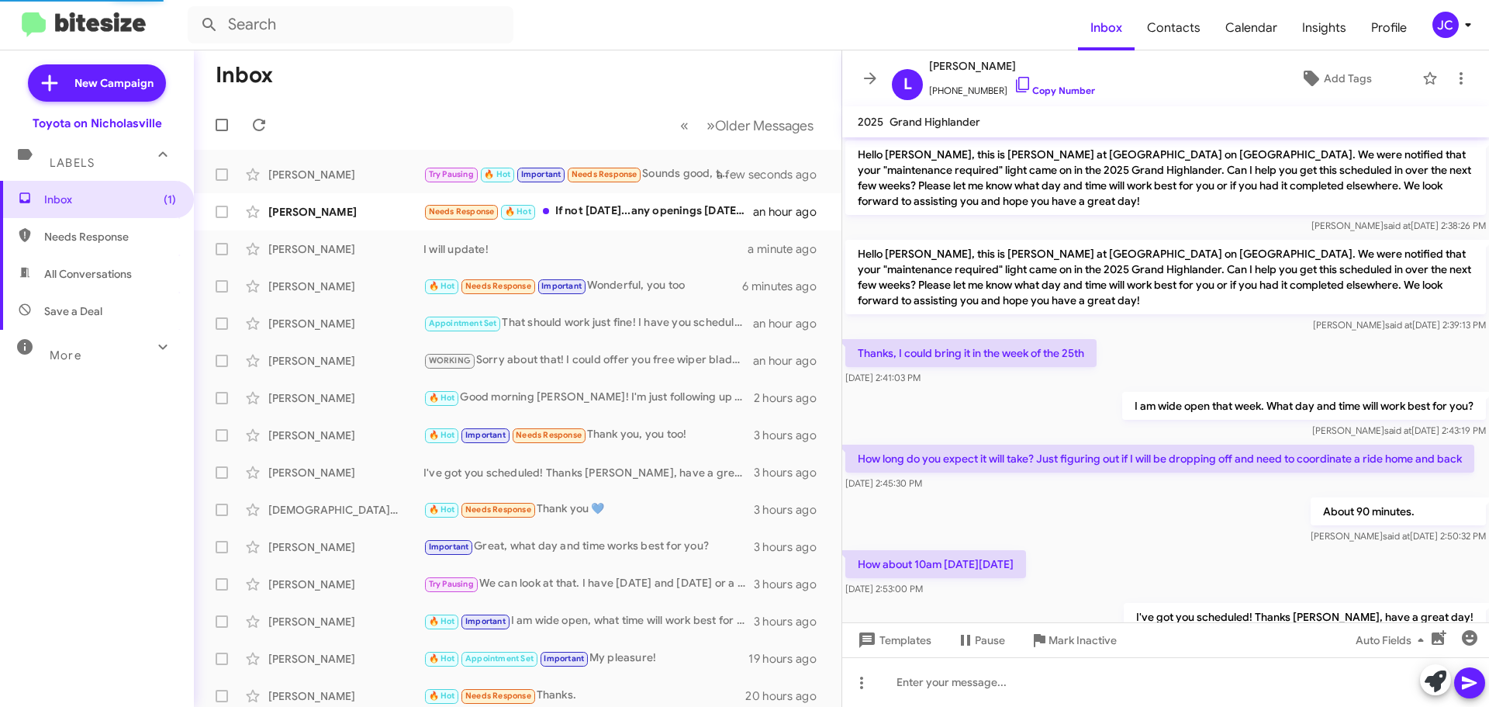
scroll to position [319, 0]
